Goal: Download file/media: Obtain a digital file from the website

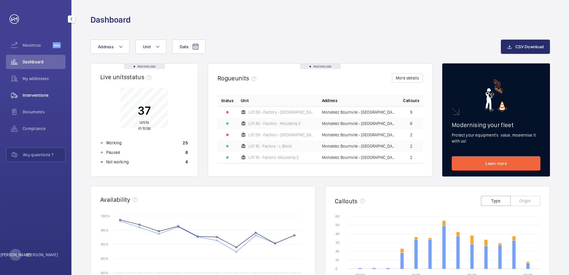
click at [41, 96] on span "Interventions" at bounding box center [44, 95] width 43 height 6
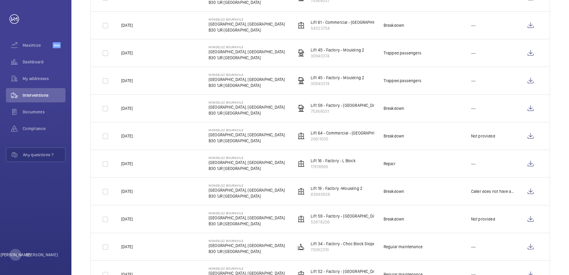
scroll to position [149, 0]
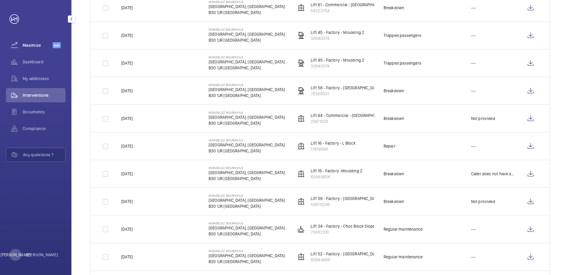
click at [32, 43] on span "Maximize" at bounding box center [38, 45] width 30 height 6
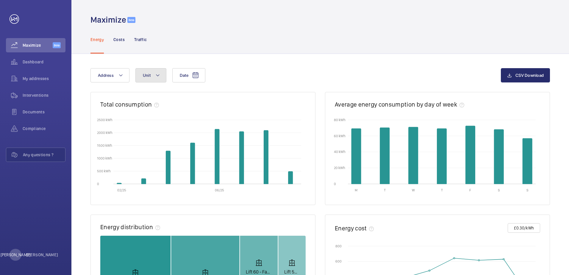
click at [164, 77] on button "Unit" at bounding box center [150, 75] width 31 height 14
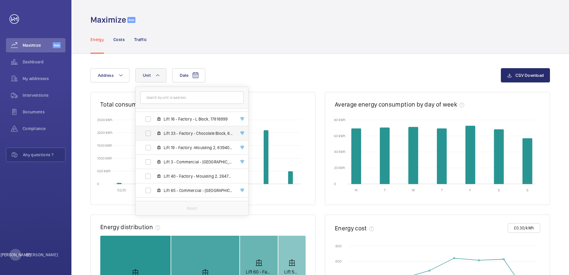
scroll to position [411, 0]
click at [147, 132] on label "Lift 16 - Factory - L Block, 17818999" at bounding box center [187, 133] width 103 height 14
click at [147, 132] on input "Lift 16 - Factory - L Block, 17818999" at bounding box center [148, 133] width 12 height 12
checkbox input "true"
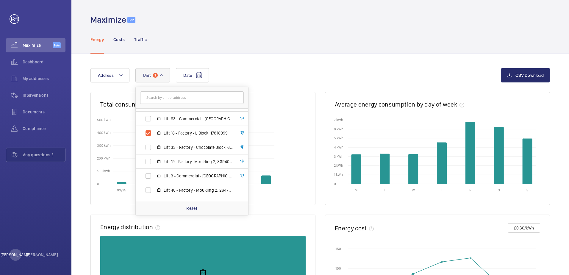
click at [268, 43] on div "Energy Costs Traffic" at bounding box center [319, 39] width 459 height 28
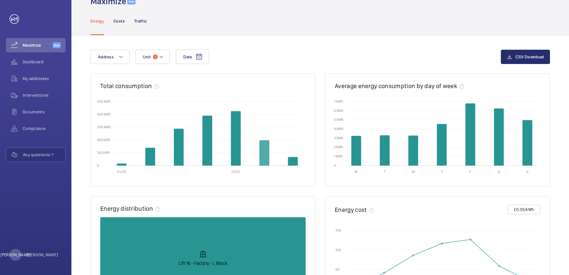
scroll to position [11, 0]
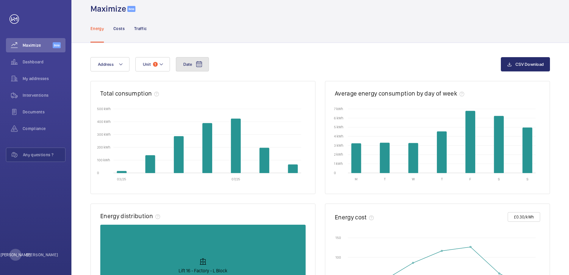
click at [195, 68] on button "Date" at bounding box center [192, 64] width 33 height 14
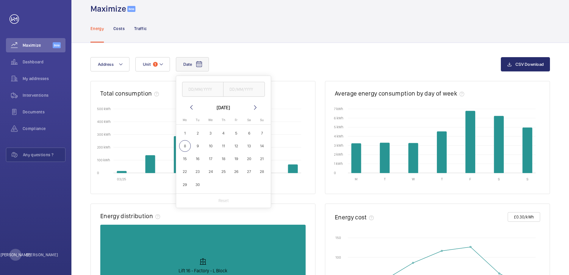
click at [188, 134] on span "1" at bounding box center [185, 133] width 12 height 12
type input "[DATE]"
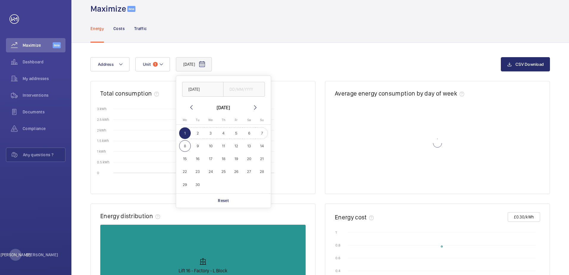
click at [258, 138] on span "7" at bounding box center [262, 133] width 12 height 12
type input "[DATE]"
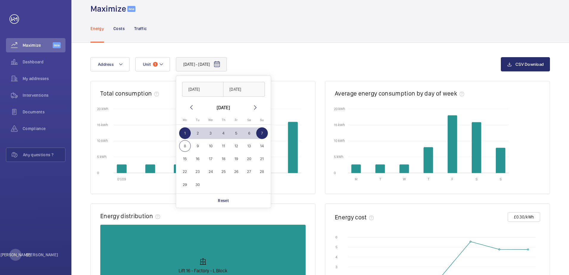
click at [322, 62] on div "[DATE] - [DATE] [DATE] [DATE] [DATE] [DATE] Mo [DATE] Tu [DATE] We [DATE] Th [D…" at bounding box center [295, 64] width 410 height 14
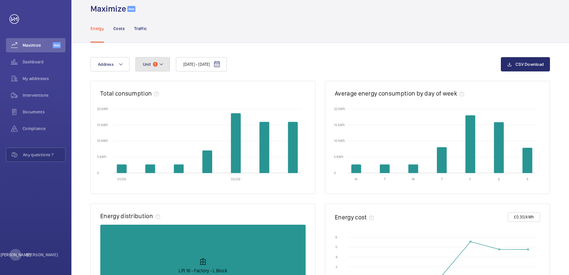
click at [159, 65] on mat-icon at bounding box center [161, 64] width 5 height 7
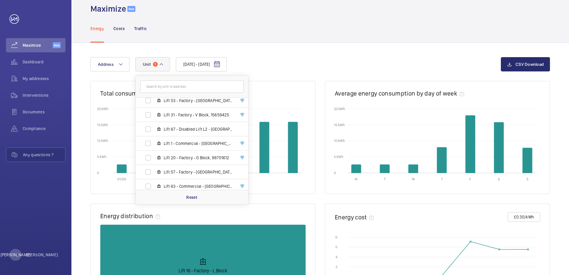
scroll to position [362, 0]
click at [149, 170] on label "Lift 16 - Factory - L Block, 17818999" at bounding box center [187, 171] width 103 height 14
click at [149, 170] on input "Lift 16 - Factory - L Block, 17818999" at bounding box center [148, 171] width 12 height 12
checkbox input "false"
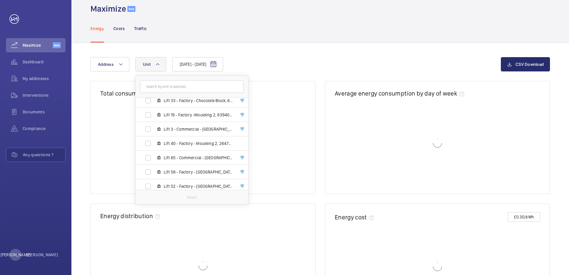
scroll to position [450, 0]
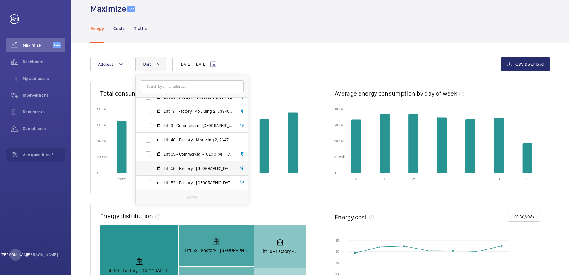
click at [149, 167] on label "Lift 58 - Factory - [GEOGRAPHIC_DATA]" at bounding box center [187, 168] width 103 height 14
click at [149, 167] on input "Lift 58 - Factory - [GEOGRAPHIC_DATA]" at bounding box center [148, 168] width 12 height 12
checkbox input "true"
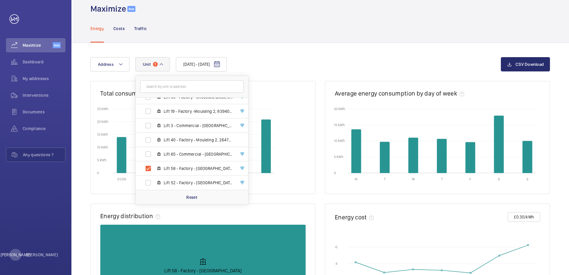
click at [289, 66] on div "[DATE] - [DATE] Address [STREET_ADDRESS] BIRMINGHAM Lift 41 - Factory - [GEOGRA…" at bounding box center [295, 64] width 410 height 14
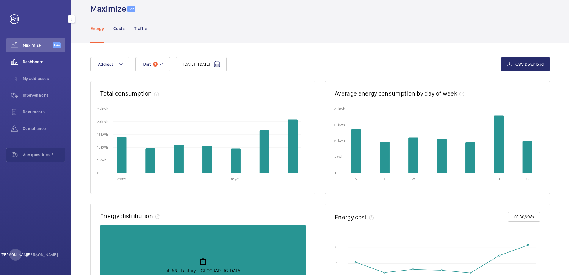
drag, startPoint x: 18, startPoint y: 65, endPoint x: 23, endPoint y: 63, distance: 4.9
click at [18, 64] on wm-front-icon-button at bounding box center [14, 62] width 17 height 14
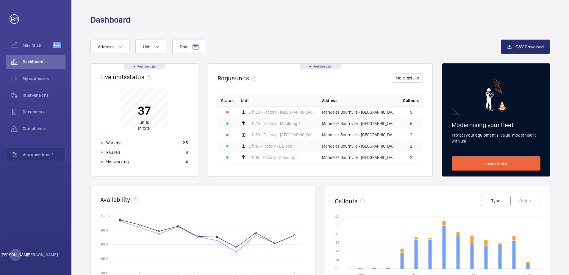
scroll to position [59, 0]
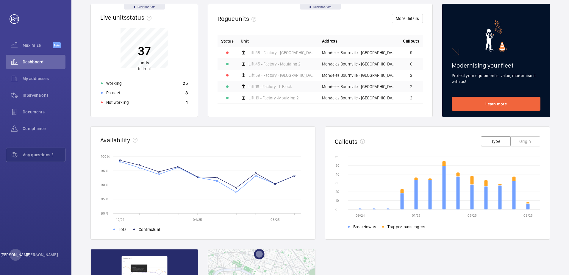
click at [500, 145] on button "Type" at bounding box center [496, 141] width 30 height 10
click at [495, 142] on button "Type" at bounding box center [496, 141] width 30 height 10
click at [530, 142] on button "Origin" at bounding box center [525, 141] width 30 height 10
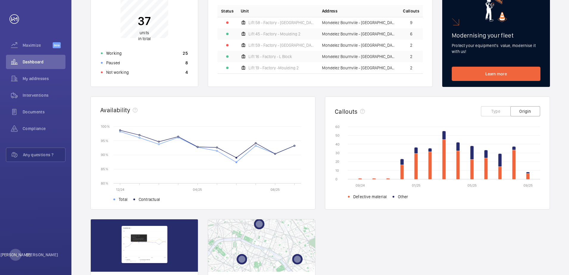
scroll to position [89, 0]
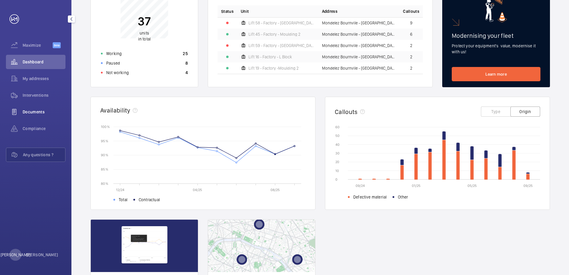
click at [32, 115] on div "Documents" at bounding box center [35, 112] width 59 height 14
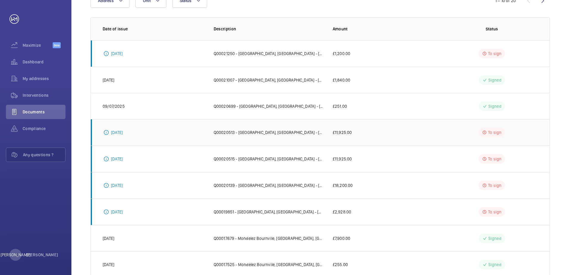
scroll to position [118, 0]
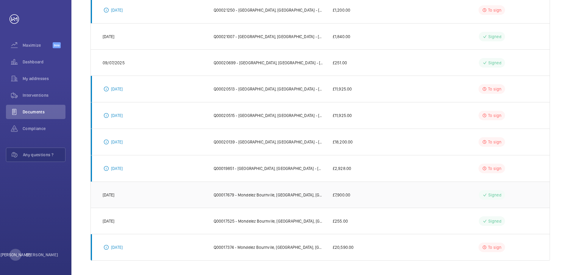
click at [298, 194] on p "Q00017679 - Mondelez Bournvile, [GEOGRAPHIC_DATA], [GEOGRAPHIC_DATA] - [GEOGRAP…" at bounding box center [267, 195] width 109 height 6
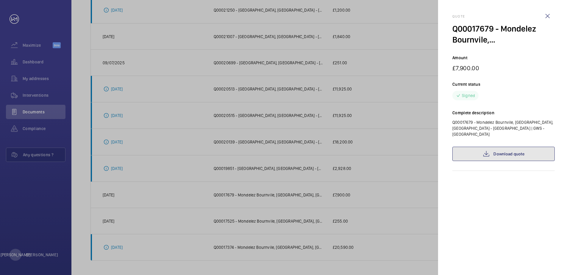
click at [500, 152] on link "Download quote" at bounding box center [503, 154] width 102 height 14
click at [351, 201] on div at bounding box center [284, 137] width 569 height 275
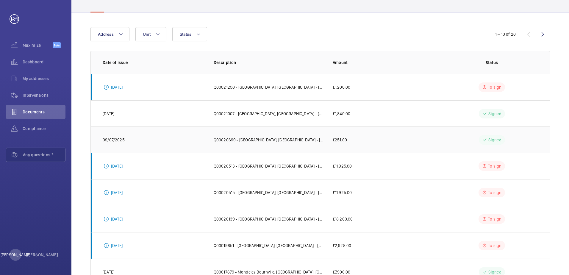
scroll to position [0, 0]
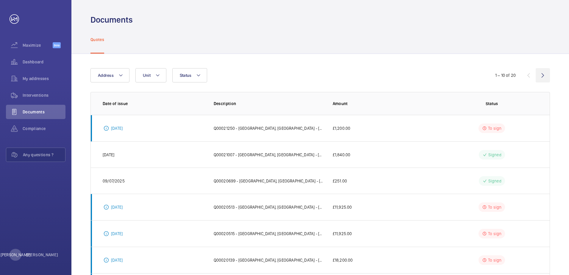
click at [545, 72] on wm-front-icon-button at bounding box center [542, 75] width 14 height 14
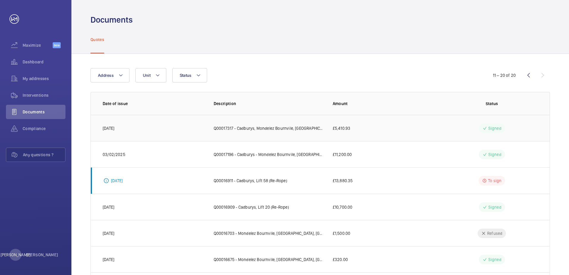
click at [276, 131] on p "Q00017317 - Cadburys, Mondelez Bournvile, [GEOGRAPHIC_DATA], [GEOGRAPHIC_DATA] …" at bounding box center [267, 128] width 109 height 6
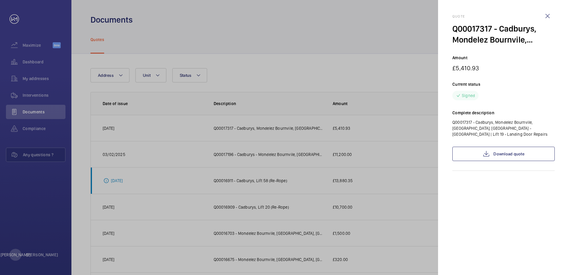
drag, startPoint x: 300, startPoint y: 132, endPoint x: 298, endPoint y: 136, distance: 3.7
click at [300, 132] on div at bounding box center [284, 137] width 569 height 275
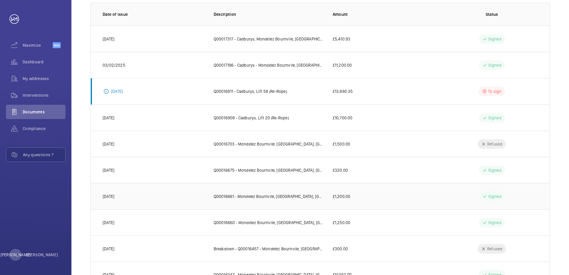
scroll to position [116, 0]
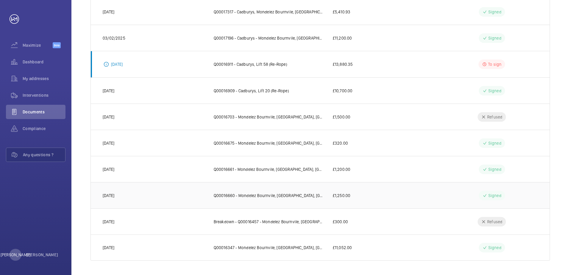
click at [300, 201] on td "Q00016660 - Mondelez Bournvile, [GEOGRAPHIC_DATA], [GEOGRAPHIC_DATA] - [GEOGRAP…" at bounding box center [263, 195] width 119 height 26
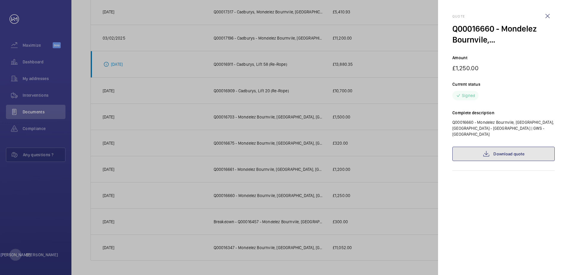
click at [502, 147] on link "Download quote" at bounding box center [503, 154] width 102 height 14
click at [358, 150] on div at bounding box center [284, 137] width 569 height 275
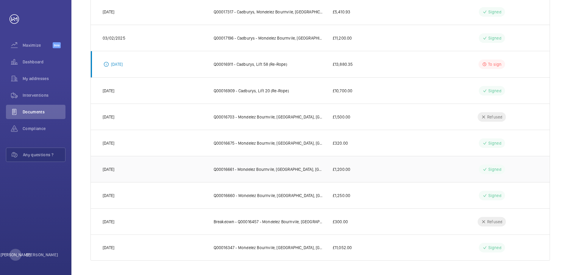
click at [286, 178] on td "Q00016661 - Mondelez Bournvile, [GEOGRAPHIC_DATA], [GEOGRAPHIC_DATA] - [GEOGRAP…" at bounding box center [263, 169] width 119 height 26
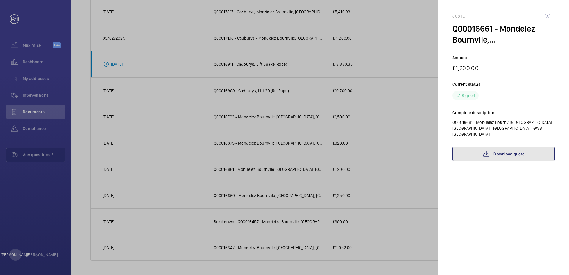
click at [516, 149] on link "Download quote" at bounding box center [503, 154] width 102 height 14
click at [335, 237] on div at bounding box center [284, 137] width 569 height 275
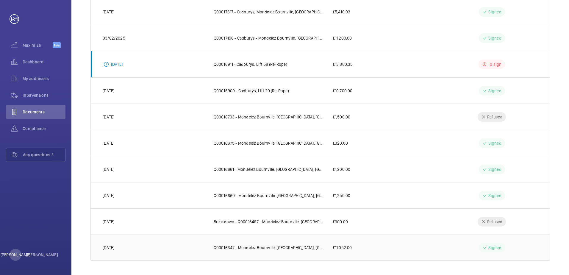
click at [266, 239] on td "Q00016347 - Mondelez Bournvile, [GEOGRAPHIC_DATA], [GEOGRAPHIC_DATA] - [GEOGRAP…" at bounding box center [263, 247] width 119 height 26
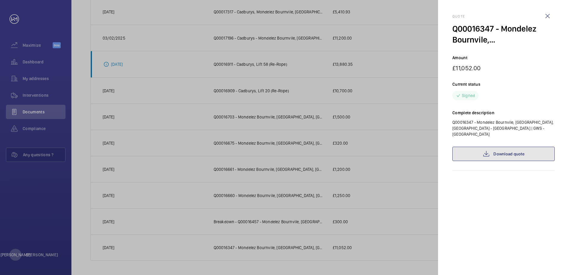
click at [477, 147] on link "Download quote" at bounding box center [503, 154] width 102 height 14
click at [274, 175] on div at bounding box center [284, 137] width 569 height 275
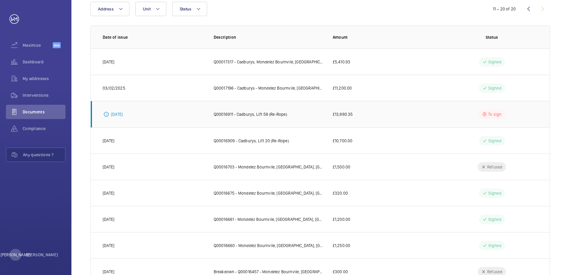
scroll to position [0, 0]
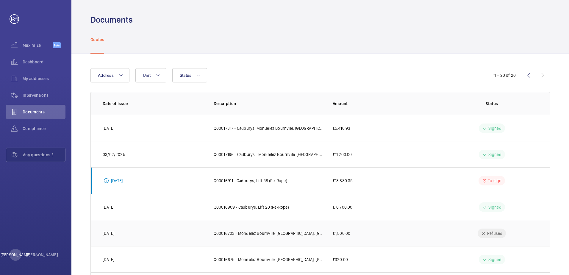
click at [282, 242] on td "Q00016703 - Mondelez Bournvile, [GEOGRAPHIC_DATA], [GEOGRAPHIC_DATA] - [GEOGRAP…" at bounding box center [263, 233] width 119 height 26
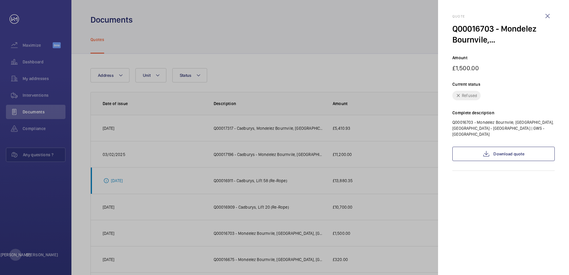
click at [274, 186] on div at bounding box center [284, 137] width 569 height 275
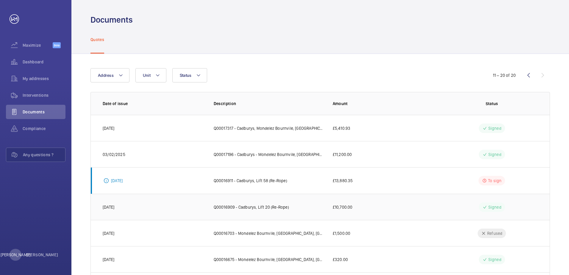
click at [259, 211] on td "Q00016909 - Cadburys, Lift 20 (Re-Rope)" at bounding box center [263, 207] width 119 height 26
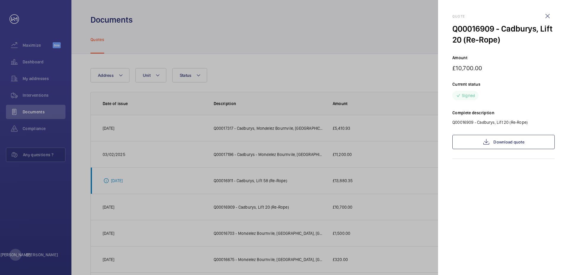
click at [327, 194] on div at bounding box center [284, 137] width 569 height 275
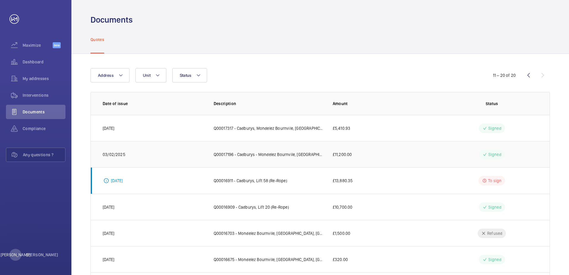
click at [286, 160] on td "Q00017196 - Cadburys - Mondelez Bournvile, [GEOGRAPHIC_DATA], [GEOGRAPHIC_DATA]…" at bounding box center [263, 154] width 119 height 26
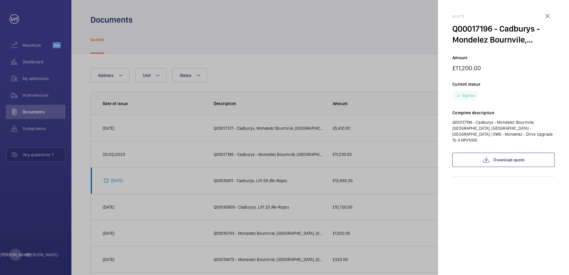
click at [277, 147] on div at bounding box center [284, 137] width 569 height 275
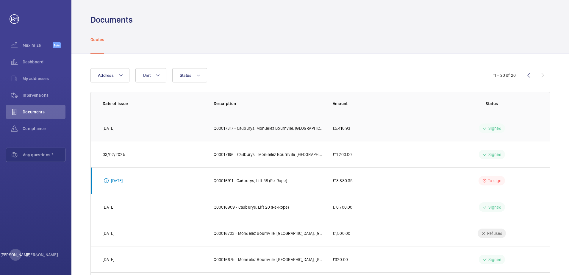
click at [276, 139] on td "Q00017317 - Cadburys, Mondelez Bournvile, [GEOGRAPHIC_DATA], [GEOGRAPHIC_DATA] …" at bounding box center [263, 128] width 119 height 26
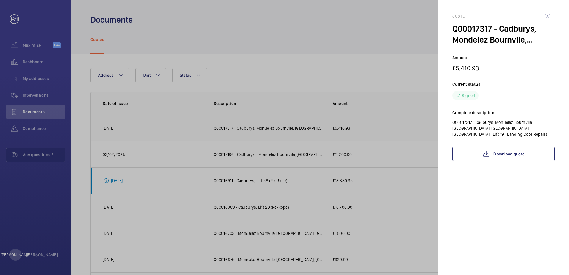
click at [276, 139] on div at bounding box center [284, 137] width 569 height 275
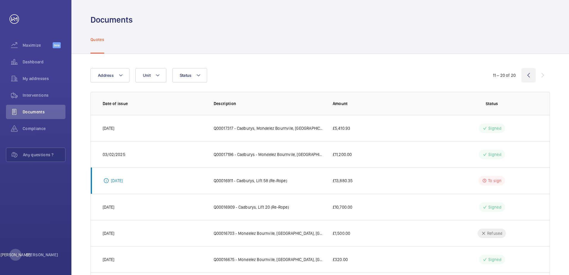
click at [526, 79] on wm-front-icon-button at bounding box center [528, 75] width 14 height 14
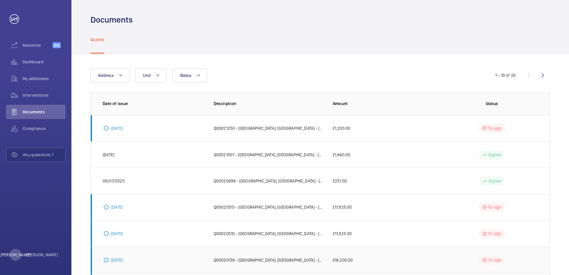
scroll to position [118, 0]
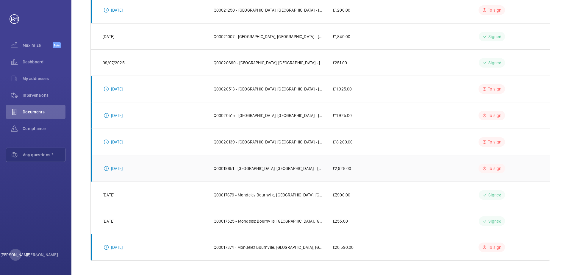
click at [307, 174] on td "Q00019851 - [GEOGRAPHIC_DATA], [GEOGRAPHIC_DATA] - [GEOGRAPHIC_DATA] | GWS - Mo…" at bounding box center [263, 168] width 119 height 26
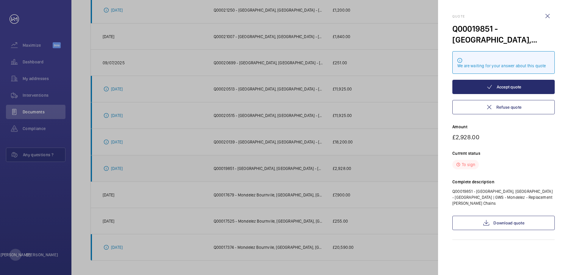
click at [307, 174] on div at bounding box center [284, 137] width 569 height 275
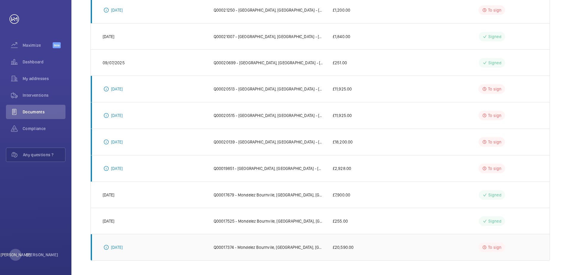
click at [310, 247] on p "Q00017374 - Mondelez Bournvile, [GEOGRAPHIC_DATA], [GEOGRAPHIC_DATA] - [GEOGRAP…" at bounding box center [267, 247] width 109 height 6
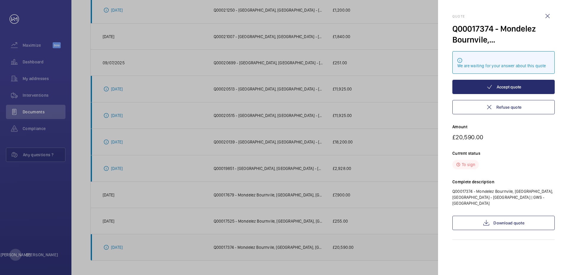
click at [310, 247] on div at bounding box center [284, 137] width 569 height 275
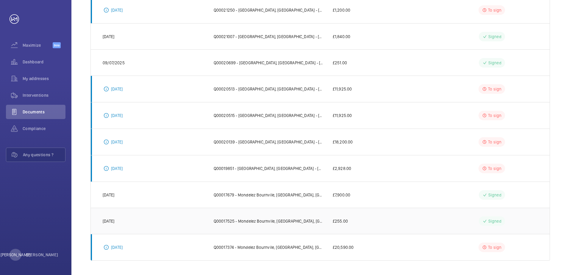
click at [304, 218] on p "Q00017525 - Mondelez Bournvile, [GEOGRAPHIC_DATA], [GEOGRAPHIC_DATA] - [GEOGRAP…" at bounding box center [267, 221] width 109 height 6
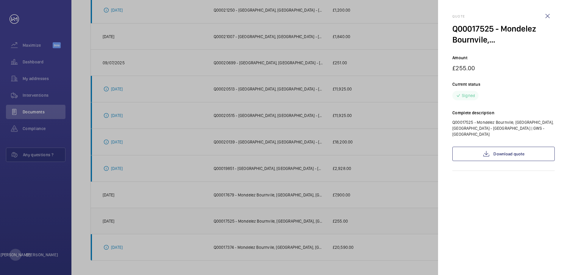
click at [304, 218] on div at bounding box center [284, 137] width 569 height 275
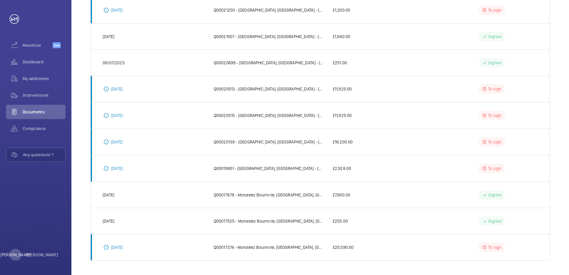
scroll to position [29, 0]
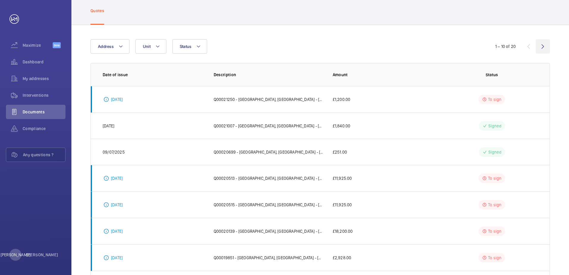
click at [548, 47] on wm-front-icon-button at bounding box center [542, 46] width 14 height 14
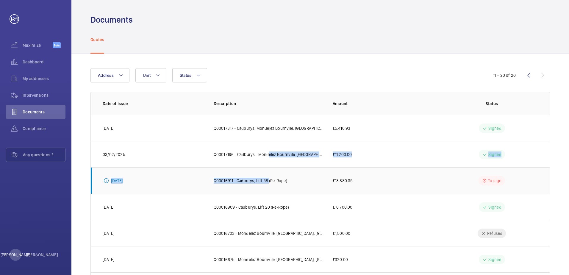
drag, startPoint x: 266, startPoint y: 180, endPoint x: 266, endPoint y: 186, distance: 5.4
click at [0, 0] on tbody "[DATE] Q00017317 - Cadburys, [GEOGRAPHIC_DATA], [GEOGRAPHIC_DATA], [GEOGRAPHIC_…" at bounding box center [0, 0] width 0 height 0
drag, startPoint x: 266, startPoint y: 186, endPoint x: 245, endPoint y: 165, distance: 29.9
click at [245, 165] on td "Q00017196 - Cadburys - Mondelez Bournvile, [GEOGRAPHIC_DATA], [GEOGRAPHIC_DATA]…" at bounding box center [263, 154] width 119 height 26
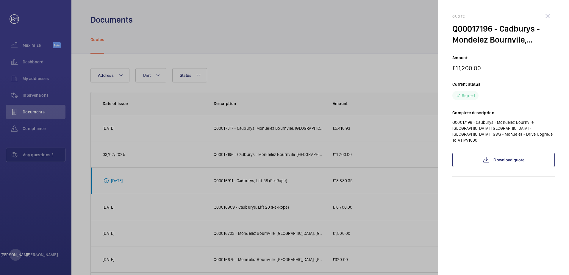
click at [261, 201] on div at bounding box center [284, 137] width 569 height 275
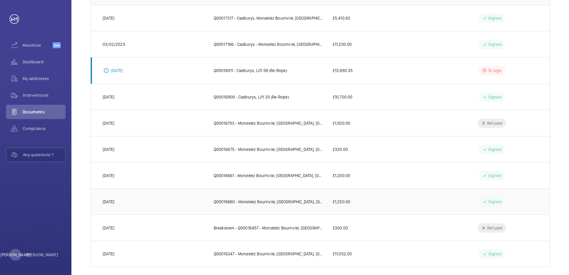
scroll to position [116, 0]
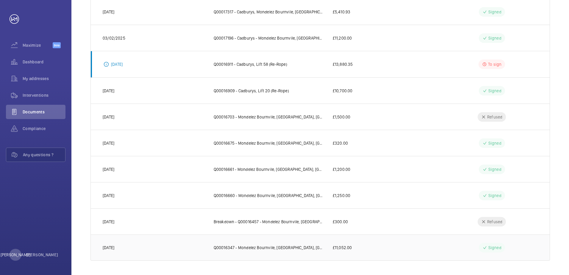
click at [288, 251] on td "Q00016347 - Mondelez Bournvile, [GEOGRAPHIC_DATA], [GEOGRAPHIC_DATA] - [GEOGRAP…" at bounding box center [263, 247] width 119 height 26
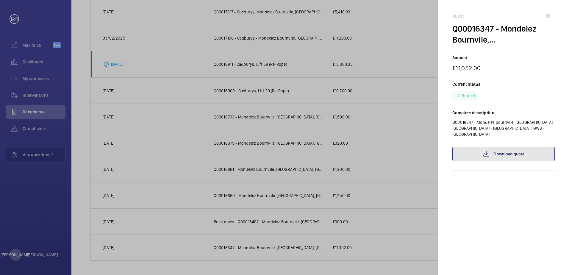
click at [463, 155] on link "Download quote" at bounding box center [503, 154] width 102 height 14
click at [324, 158] on div at bounding box center [284, 137] width 569 height 275
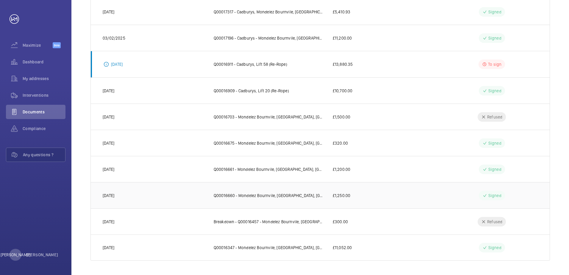
click at [301, 203] on td "Q00016660 - Mondelez Bournvile, [GEOGRAPHIC_DATA], [GEOGRAPHIC_DATA] - [GEOGRAP…" at bounding box center [263, 195] width 119 height 26
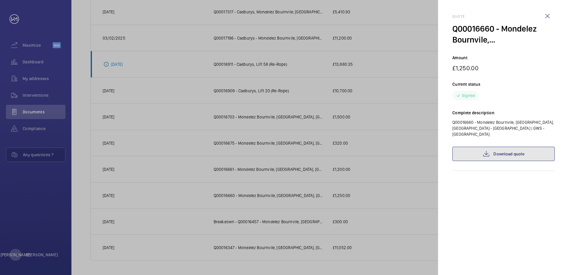
click at [509, 151] on link "Download quote" at bounding box center [503, 154] width 102 height 14
click at [303, 200] on div at bounding box center [284, 137] width 569 height 275
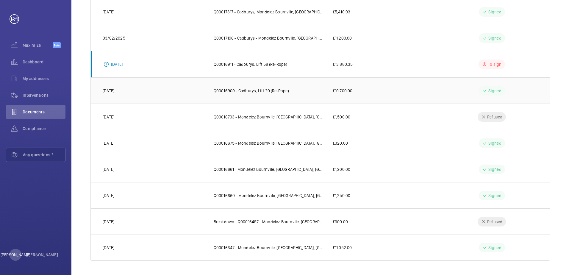
click at [285, 95] on td "Q00016909 - Cadburys, Lift 20 (Re-Rope)" at bounding box center [263, 90] width 119 height 26
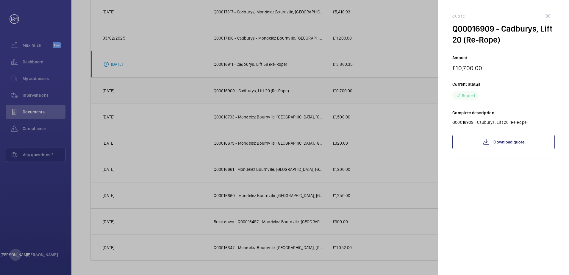
click at [285, 95] on div at bounding box center [284, 137] width 569 height 275
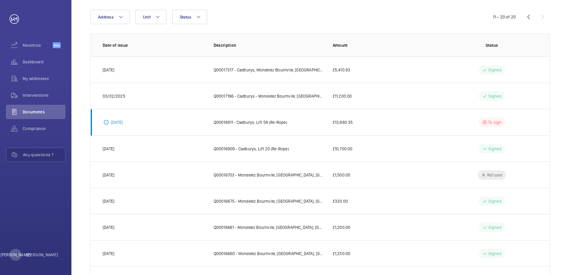
scroll to position [57, 0]
click at [293, 100] on p "Q00017196 - Cadburys - Mondelez Bournvile, [GEOGRAPHIC_DATA], [GEOGRAPHIC_DATA]…" at bounding box center [267, 98] width 109 height 6
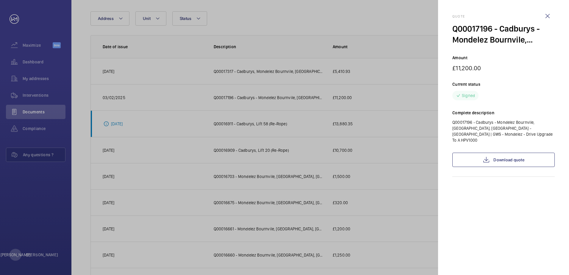
click at [293, 100] on div at bounding box center [284, 137] width 569 height 275
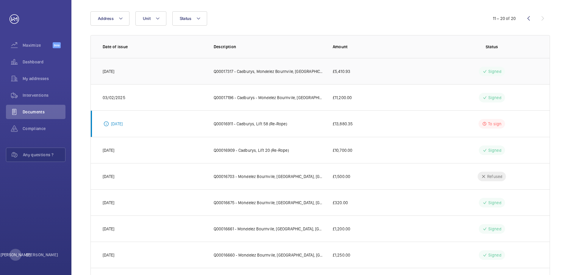
click at [289, 76] on td "Q00017317 - Cadburys, Mondelez Bournvile, [GEOGRAPHIC_DATA], [GEOGRAPHIC_DATA] …" at bounding box center [263, 71] width 119 height 26
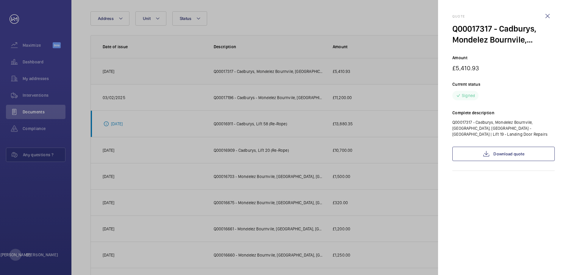
click at [289, 76] on div at bounding box center [284, 137] width 569 height 275
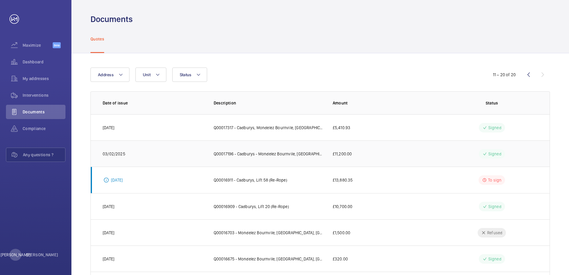
scroll to position [0, 0]
click at [205, 74] on button "Status" at bounding box center [189, 75] width 35 height 14
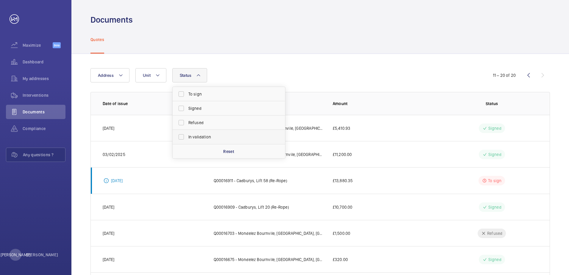
click at [180, 133] on label "In validation" at bounding box center [223, 137] width 103 height 14
click at [180, 133] on input "In validation" at bounding box center [181, 137] width 12 height 12
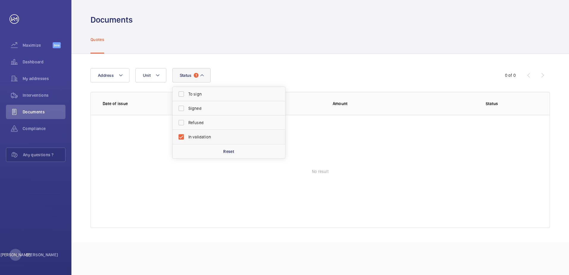
click at [180, 133] on label "In validation" at bounding box center [223, 137] width 103 height 14
click at [180, 133] on input "In validation" at bounding box center [181, 137] width 12 height 12
checkbox input "false"
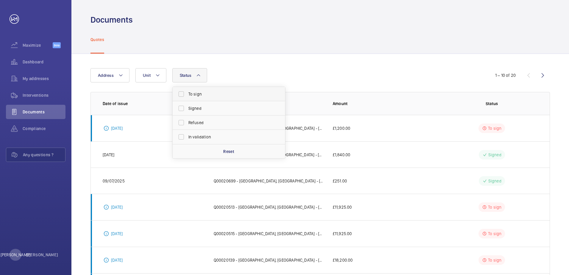
click at [183, 96] on label "To sign" at bounding box center [223, 94] width 103 height 14
click at [183, 96] on input "To sign" at bounding box center [181, 94] width 12 height 12
checkbox input "true"
click at [182, 105] on label "Signed" at bounding box center [223, 108] width 103 height 14
click at [182, 105] on input "Signed" at bounding box center [181, 108] width 12 height 12
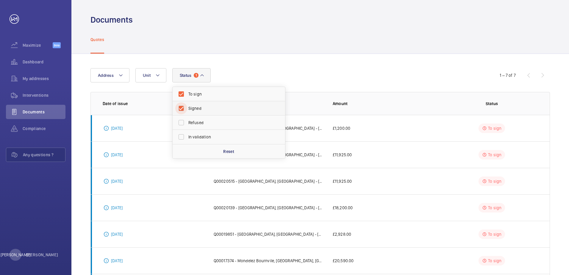
checkbox input "true"
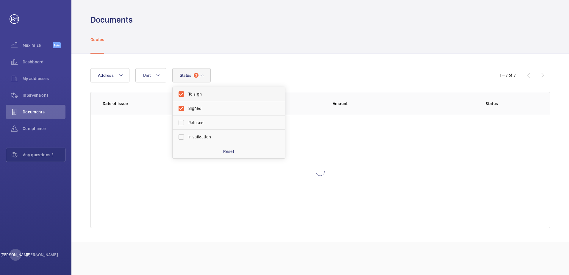
click at [182, 90] on label "To sign" at bounding box center [223, 94] width 103 height 14
click at [182, 90] on input "To sign" at bounding box center [181, 94] width 12 height 12
checkbox input "false"
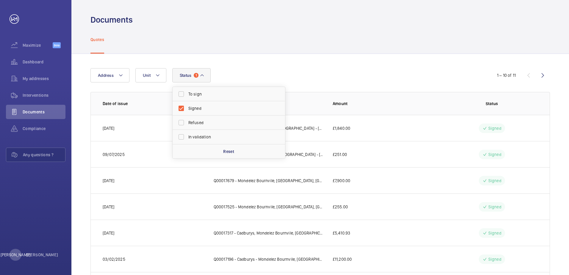
click at [369, 114] on th "Amount" at bounding box center [379, 103] width 113 height 23
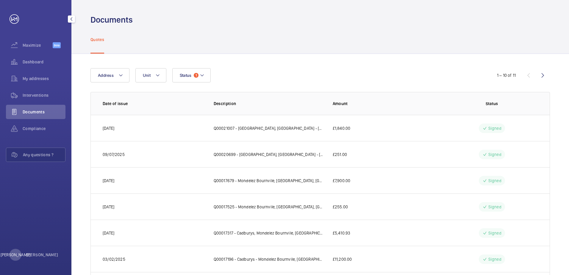
click at [225, 43] on div "Quotes" at bounding box center [319, 39] width 459 height 28
